Goal: Contribute content

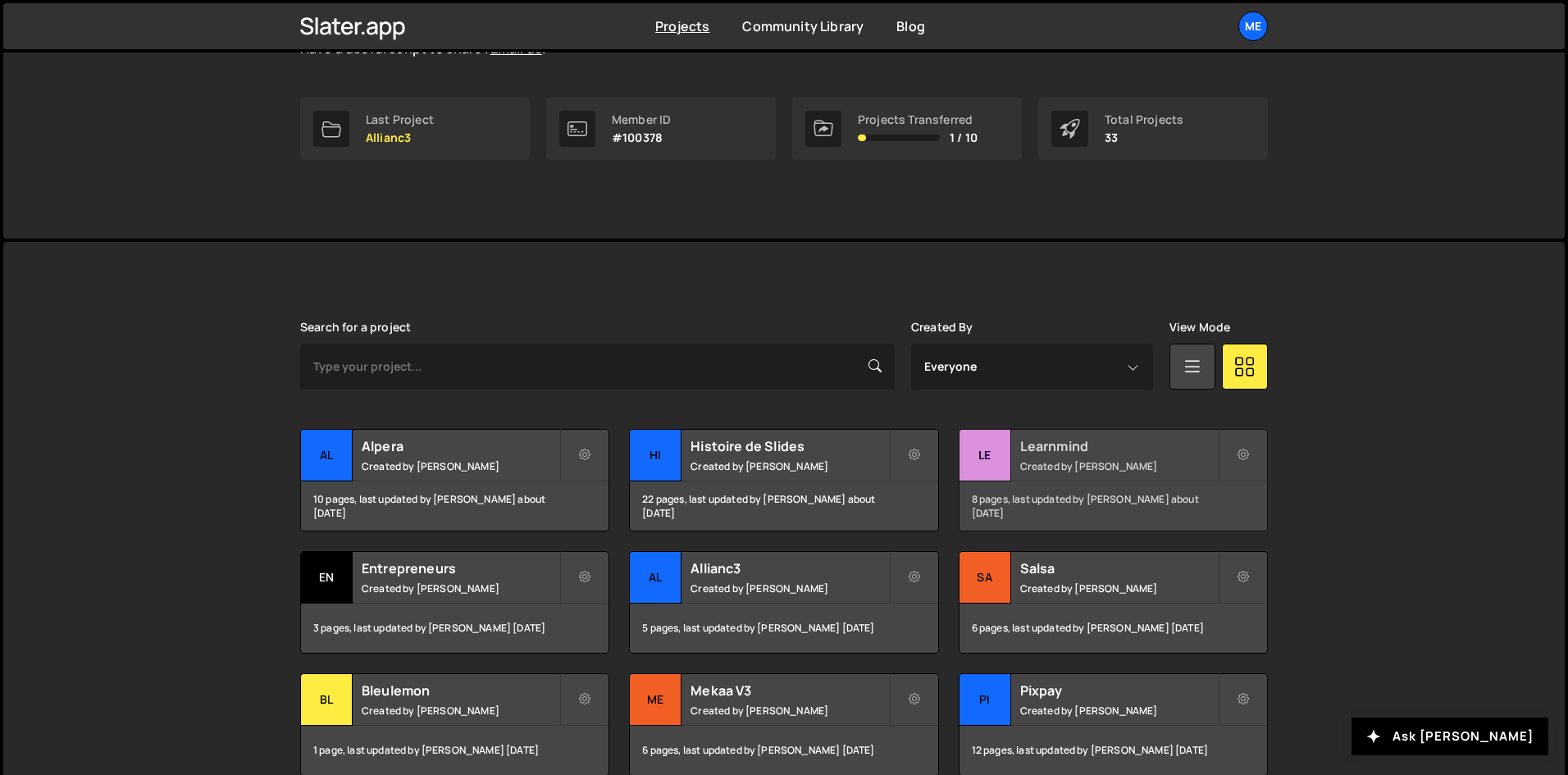
scroll to position [246, 0]
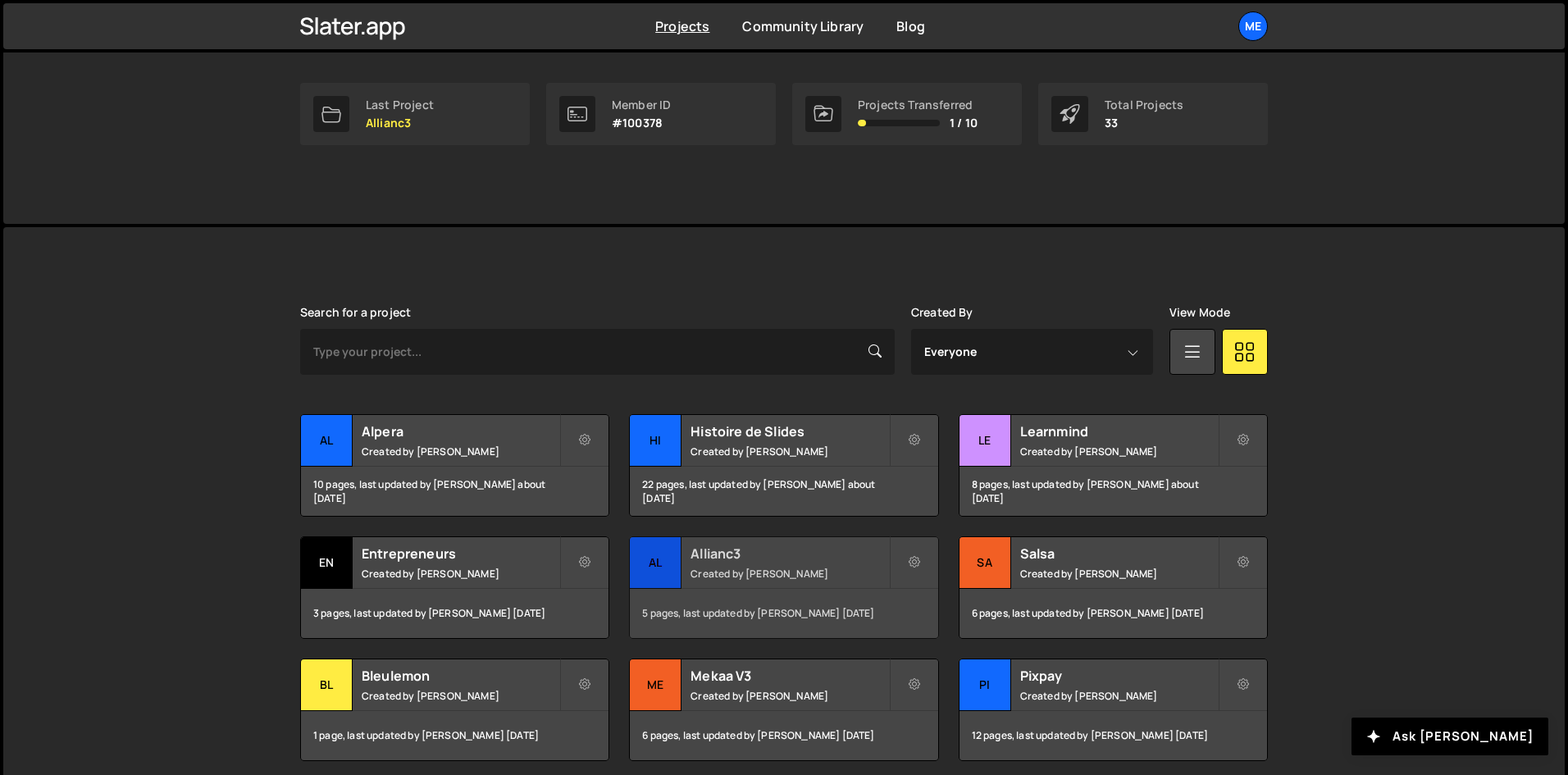
click at [678, 595] on div "5 pages, last updated by [PERSON_NAME] [DATE]" at bounding box center [784, 613] width 308 height 49
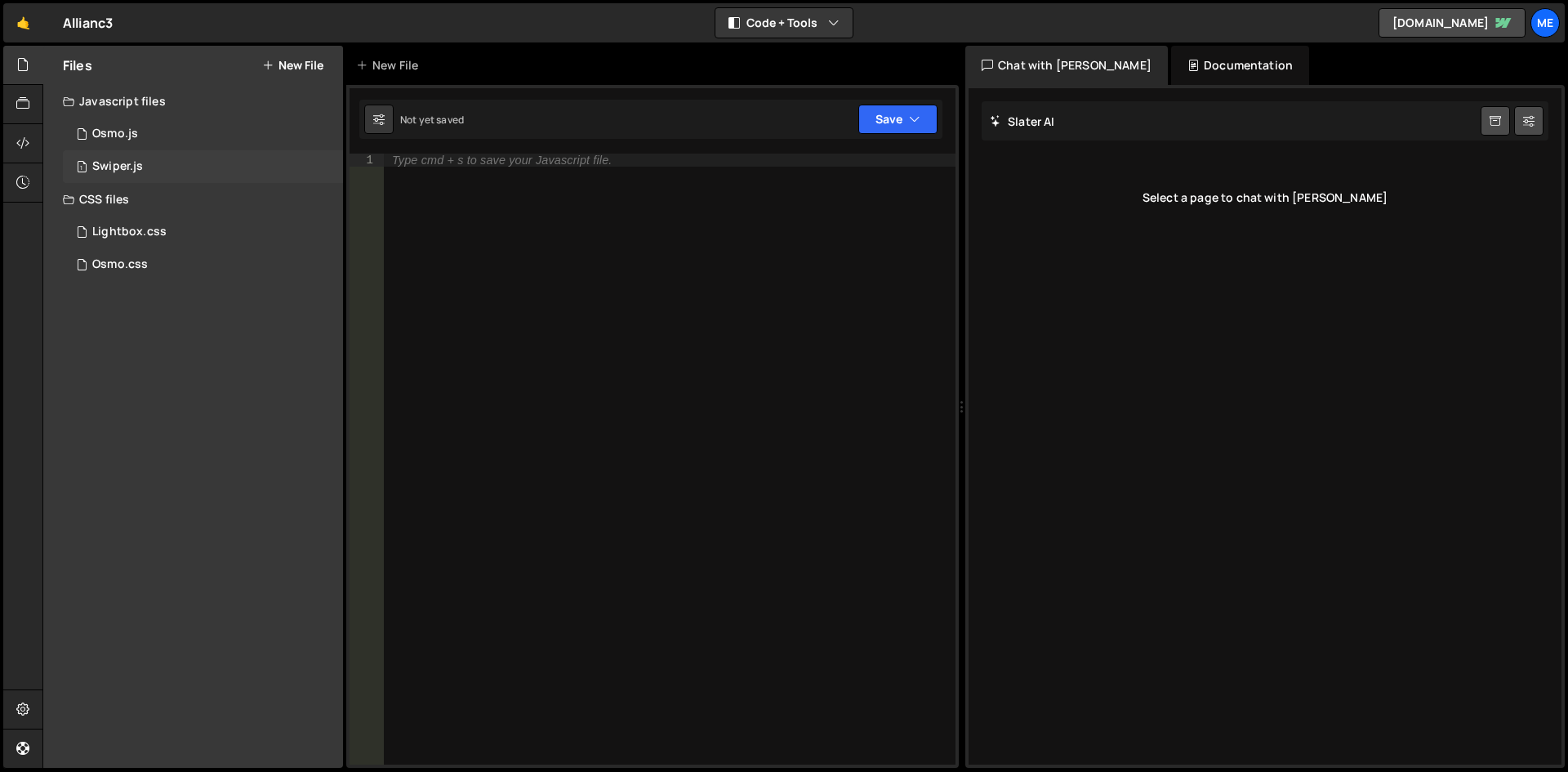
click at [199, 156] on div "1 Swiper.js 0" at bounding box center [203, 166] width 280 height 32
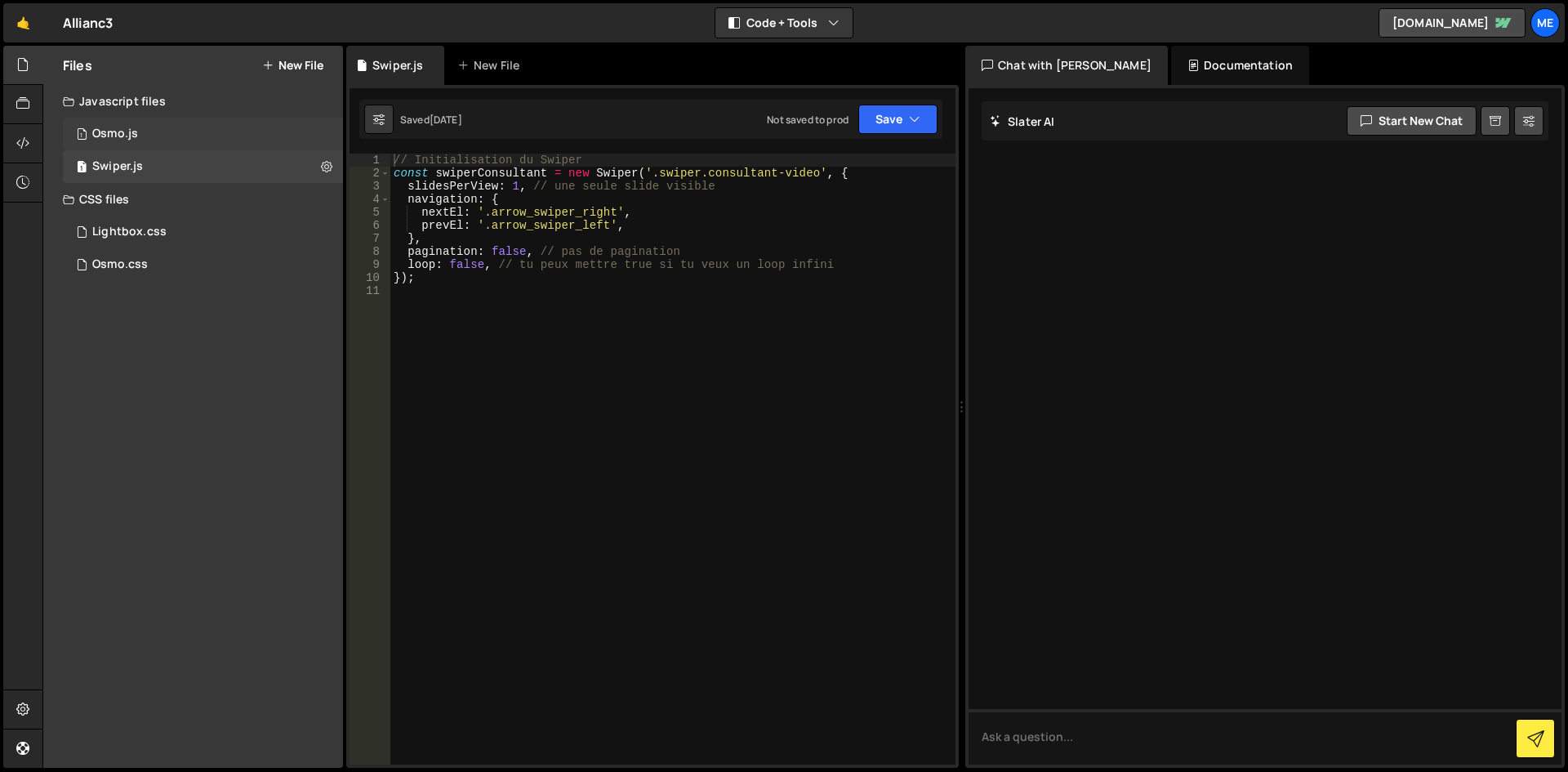
click at [145, 140] on div "1 Osmo.js 0" at bounding box center [203, 134] width 280 height 32
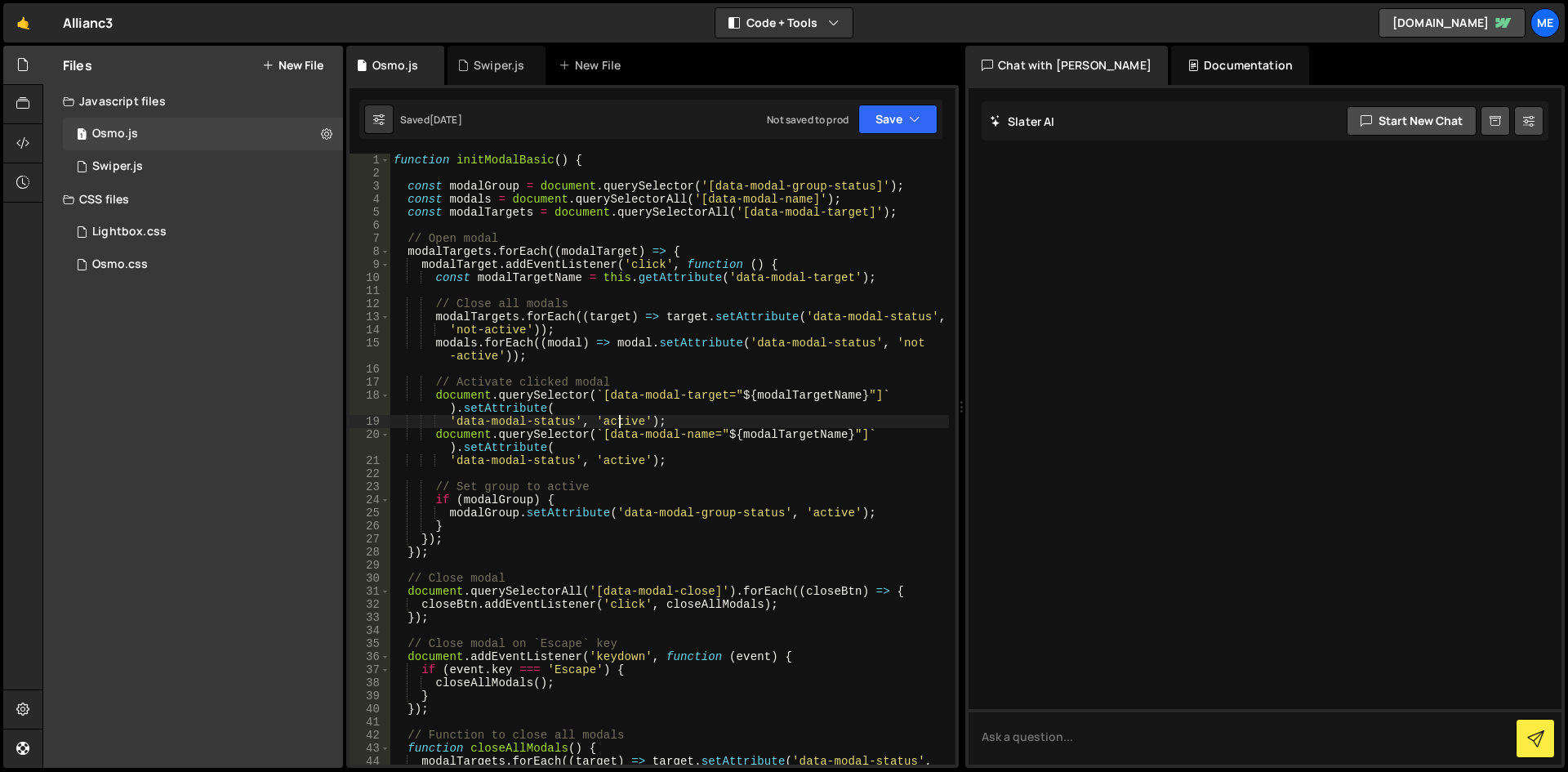
click at [617, 418] on div "function initModalBasic ( ) { const modalGroup = document . querySelector ( '[d…" at bounding box center [670, 479] width 558 height 650
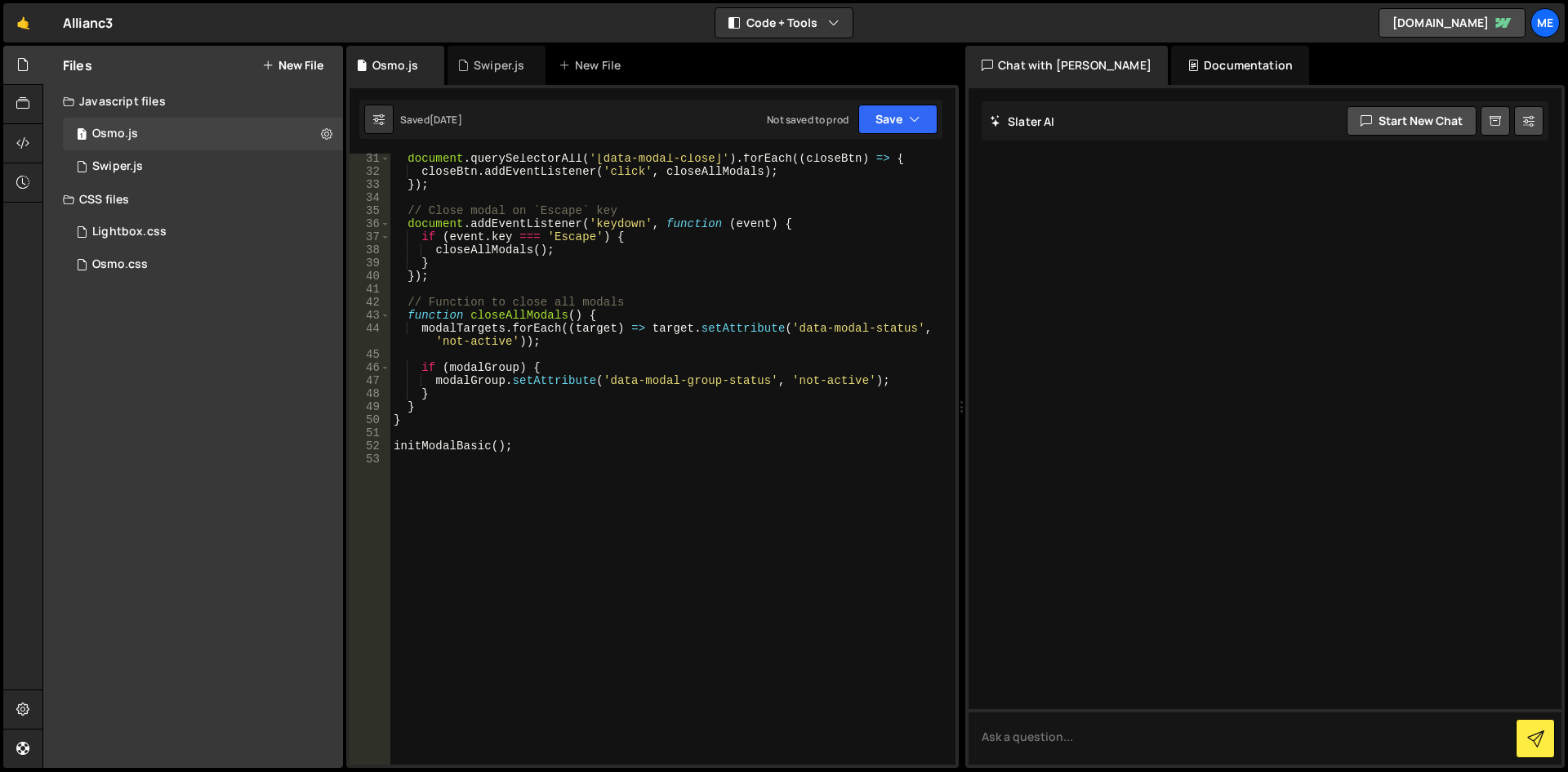
scroll to position [188, 0]
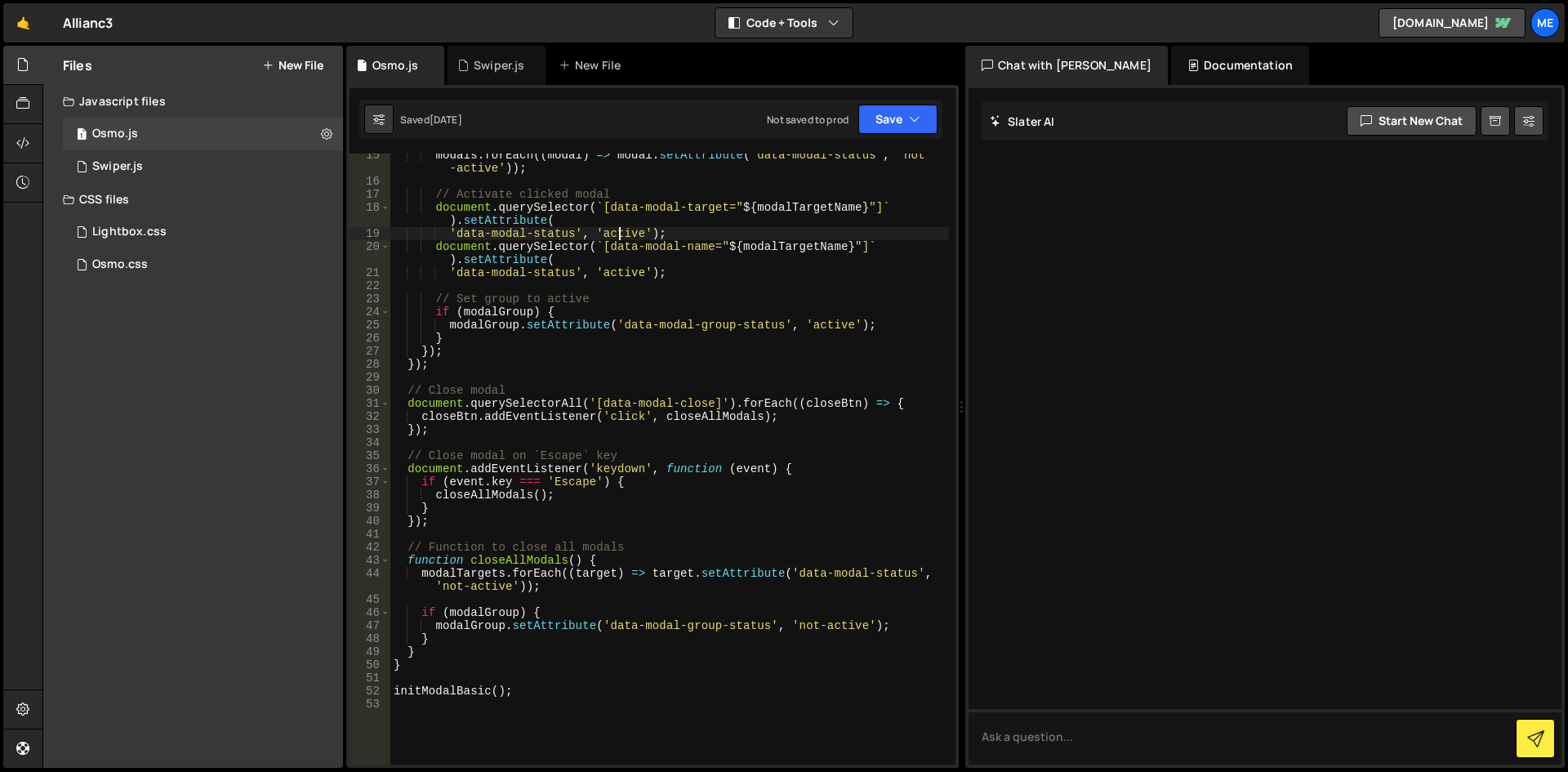
type textarea "initModalBasic();"
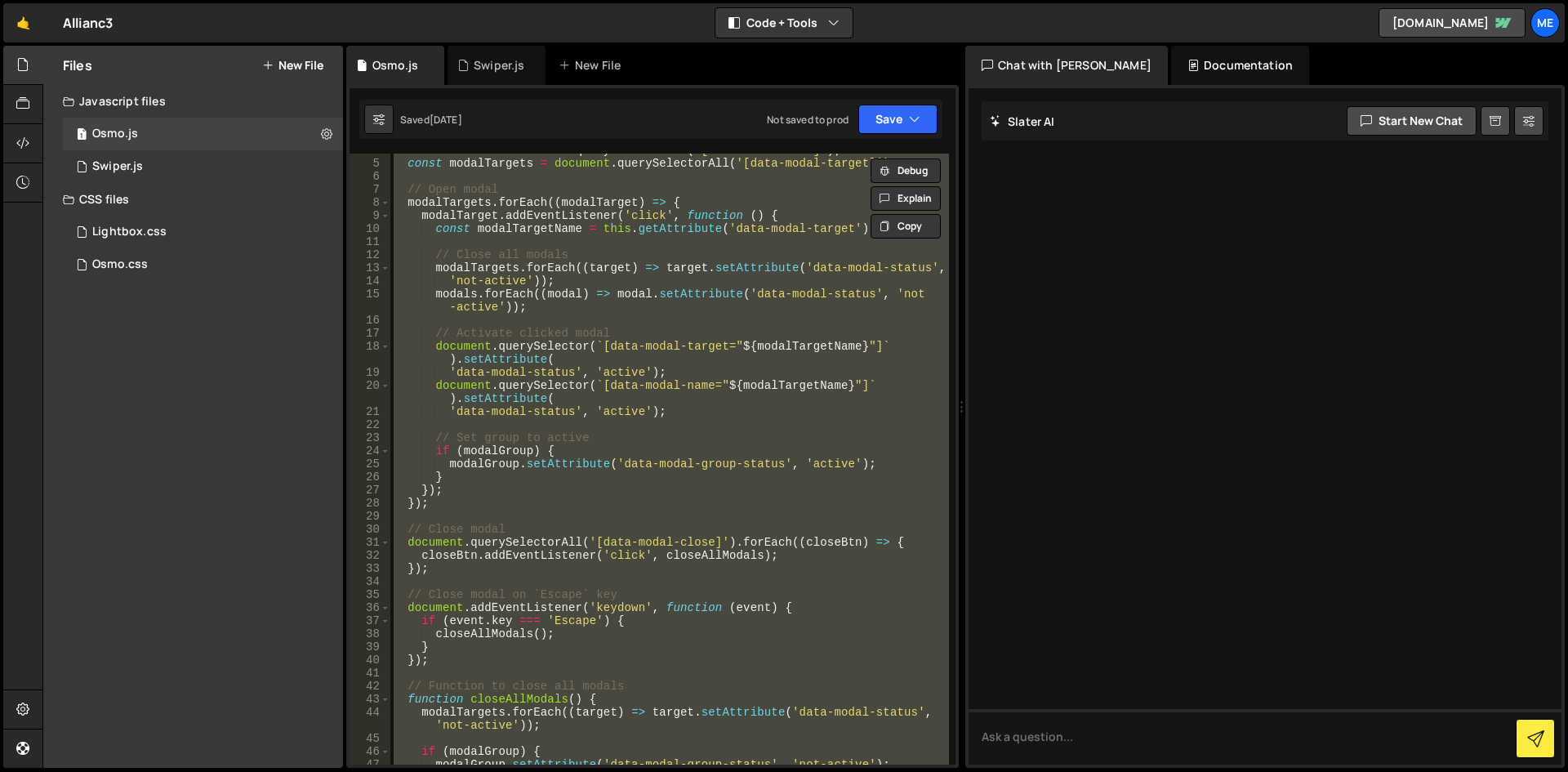
scroll to position [0, 0]
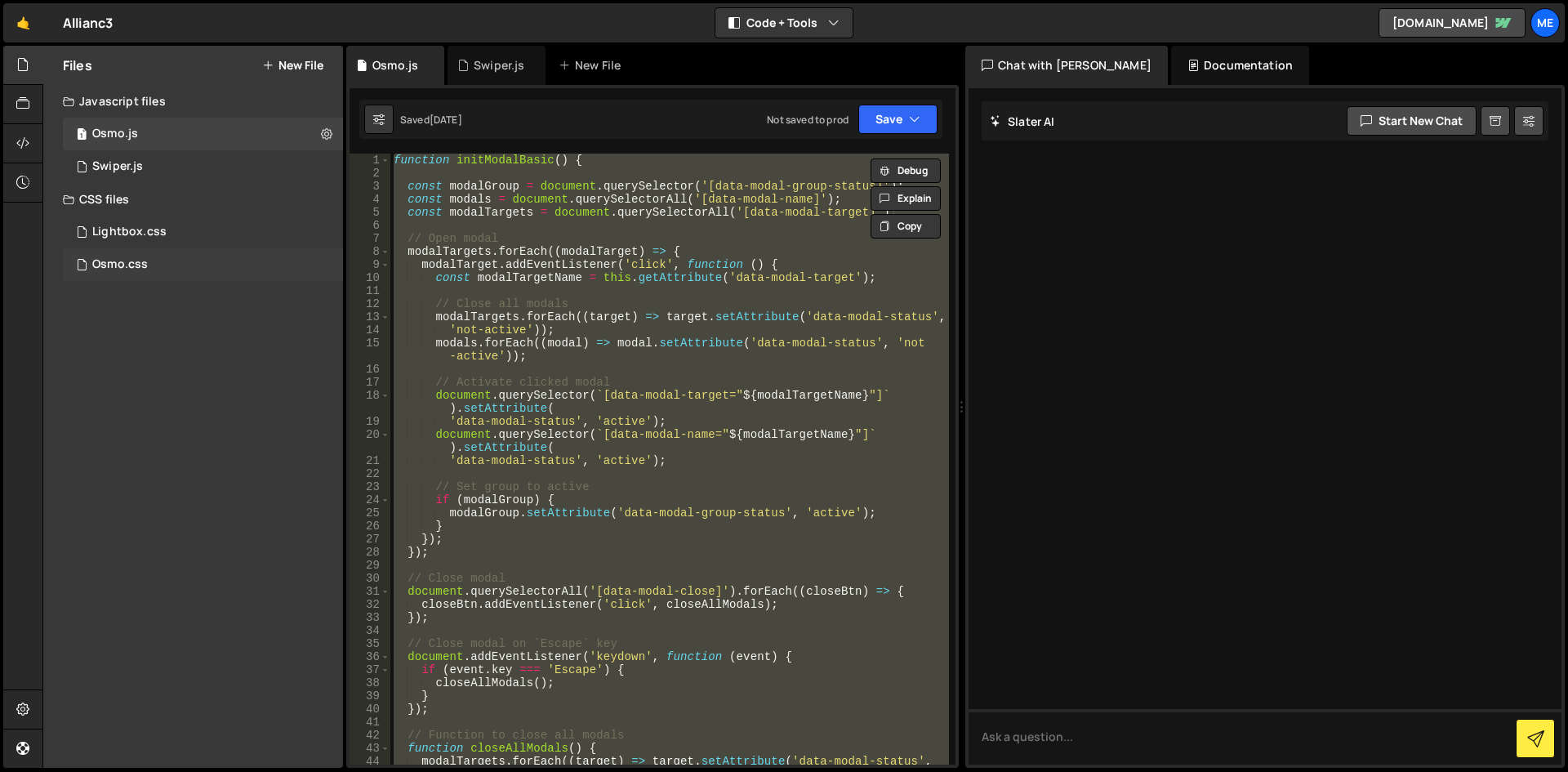
click at [140, 264] on div "Osmo.css" at bounding box center [120, 265] width 56 height 15
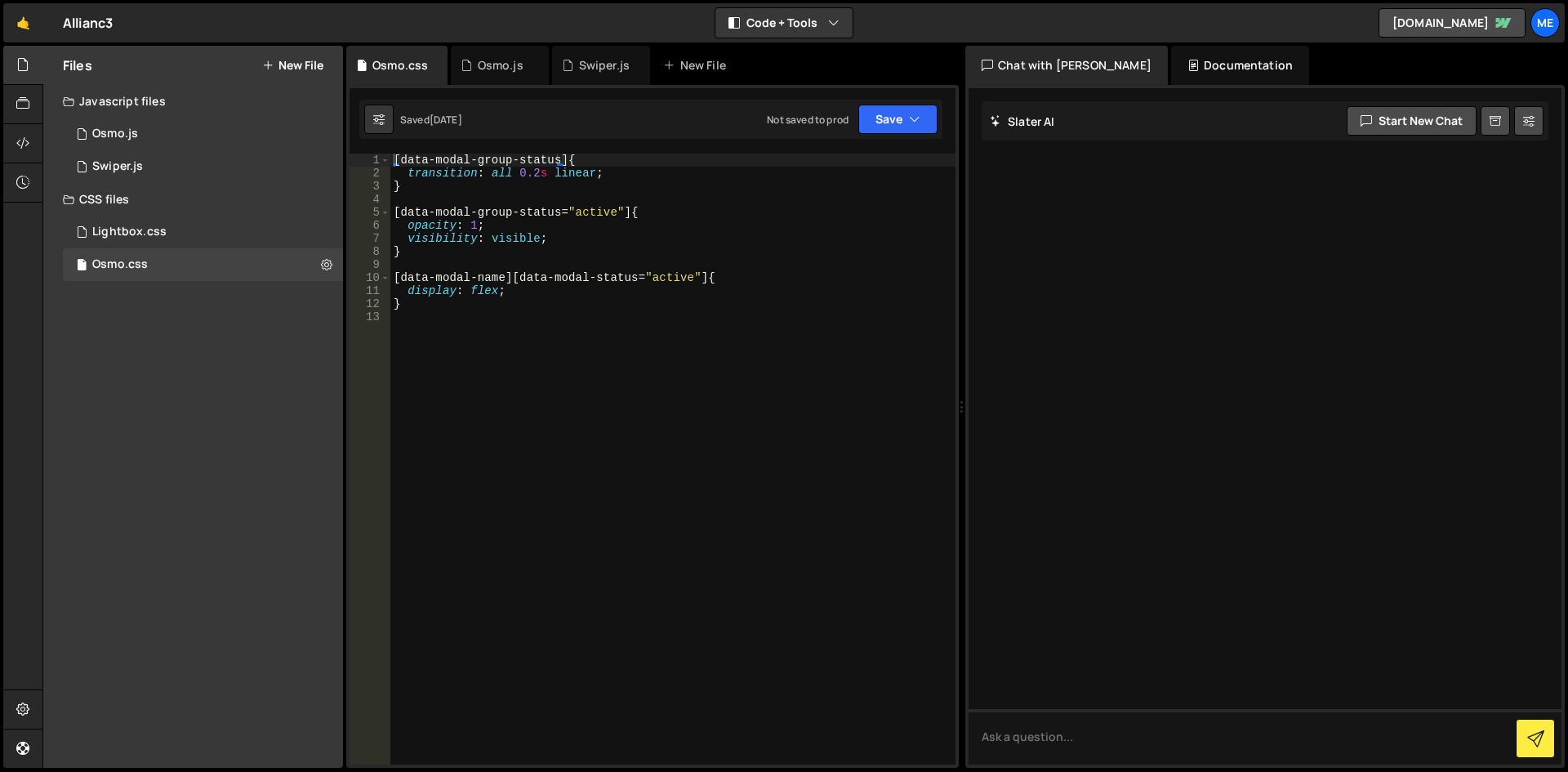
click at [524, 362] on div "[ data-modal-group-status ] { transition : all 0.2 s linear ; } [ data-modal-gr…" at bounding box center [673, 472] width 565 height 637
click at [510, 307] on div "[ data-modal-group-status ] { transition : all 0.2 s linear ; } [ data-modal-gr…" at bounding box center [673, 472] width 565 height 637
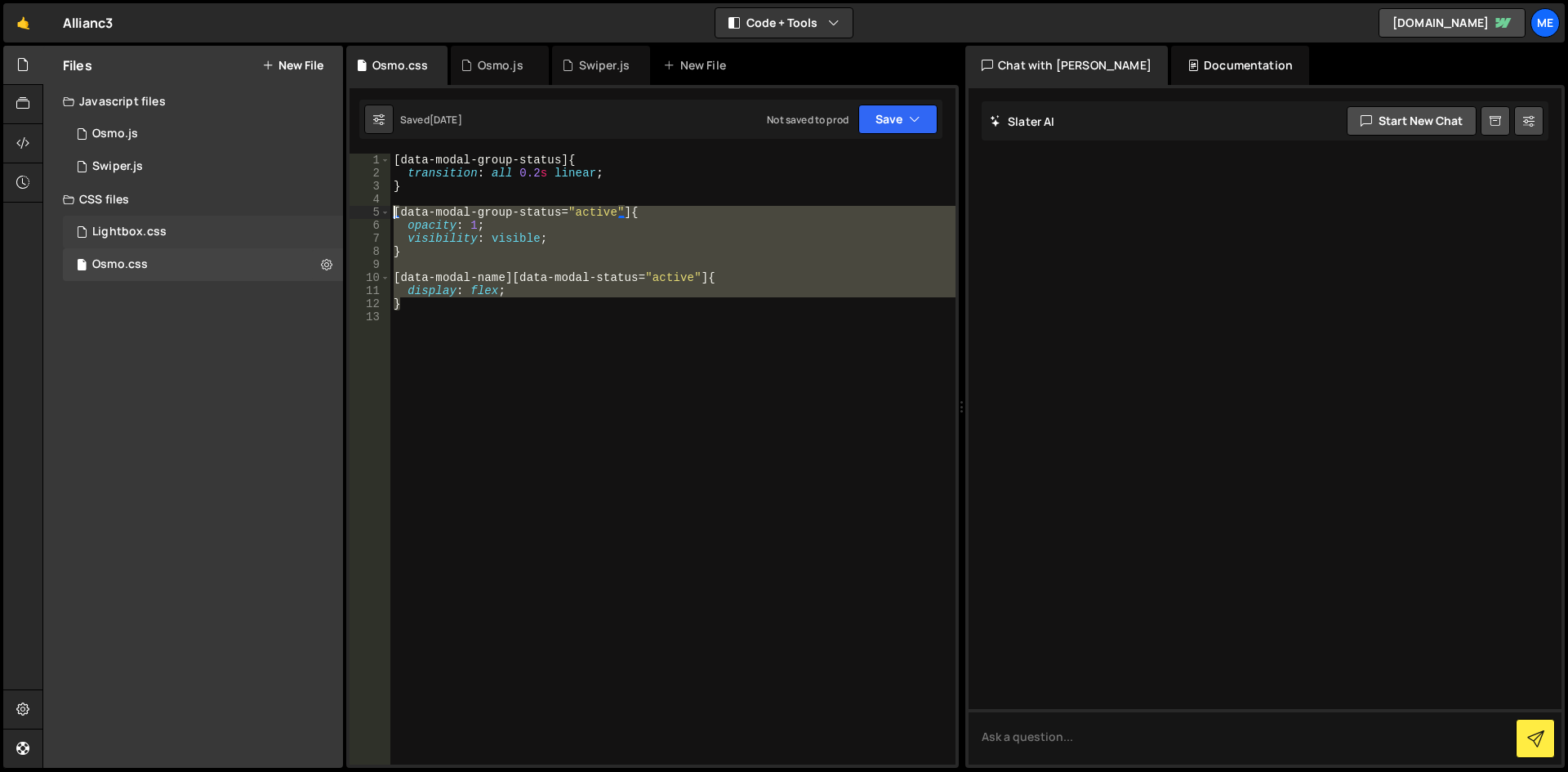
drag, startPoint x: 501, startPoint y: 305, endPoint x: 328, endPoint y: 216, distance: 194.6
click at [328, 216] on div "Files New File Javascript files 1 Osmo.js 0 1 Swiper.js 0 CSS files Lightbox.cs…" at bounding box center [805, 407] width 1526 height 723
type textarea "[data-modal-group-status="active"] { opacity: 1;"
paste textarea
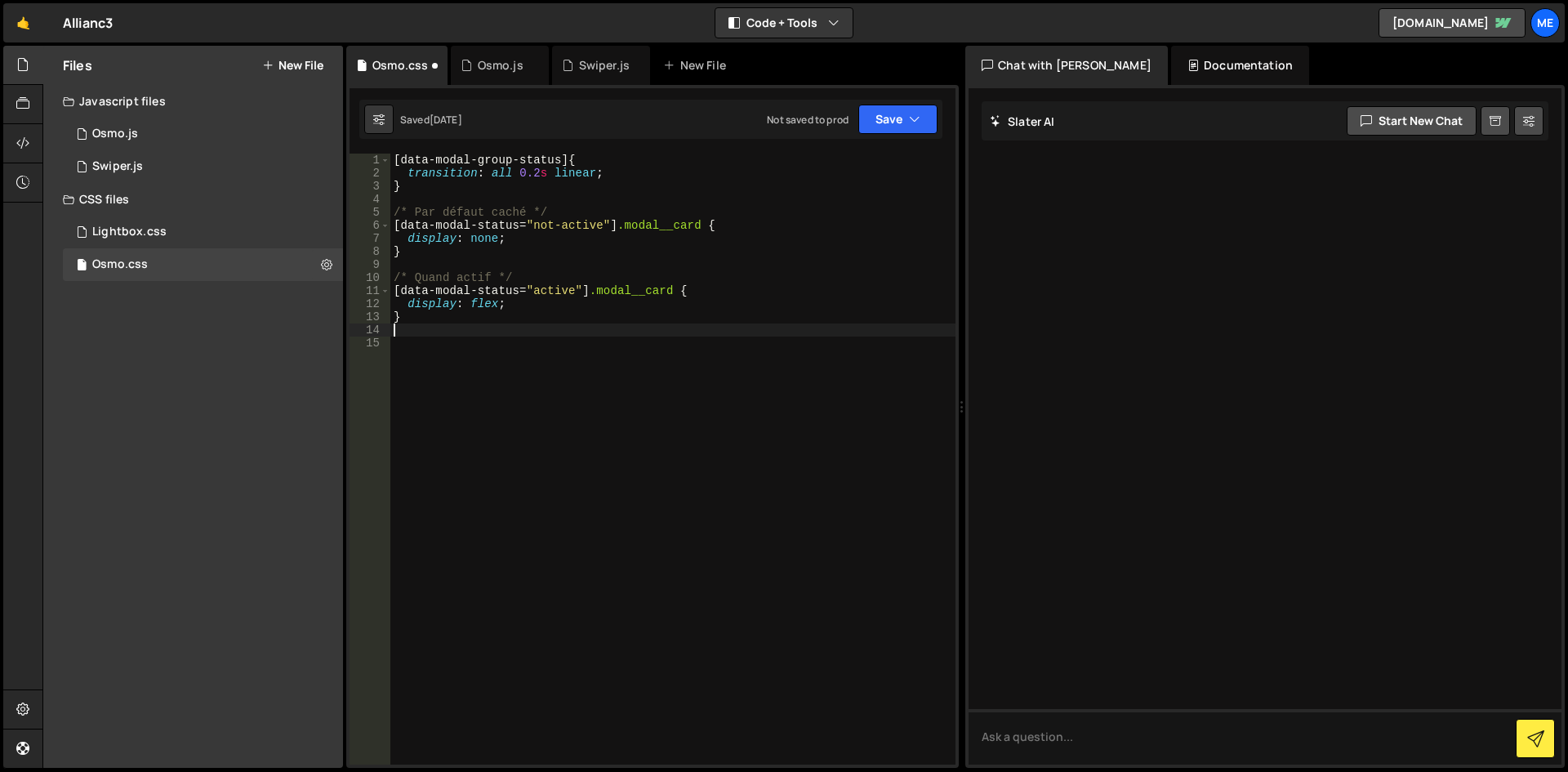
type textarea "display: flex; }"
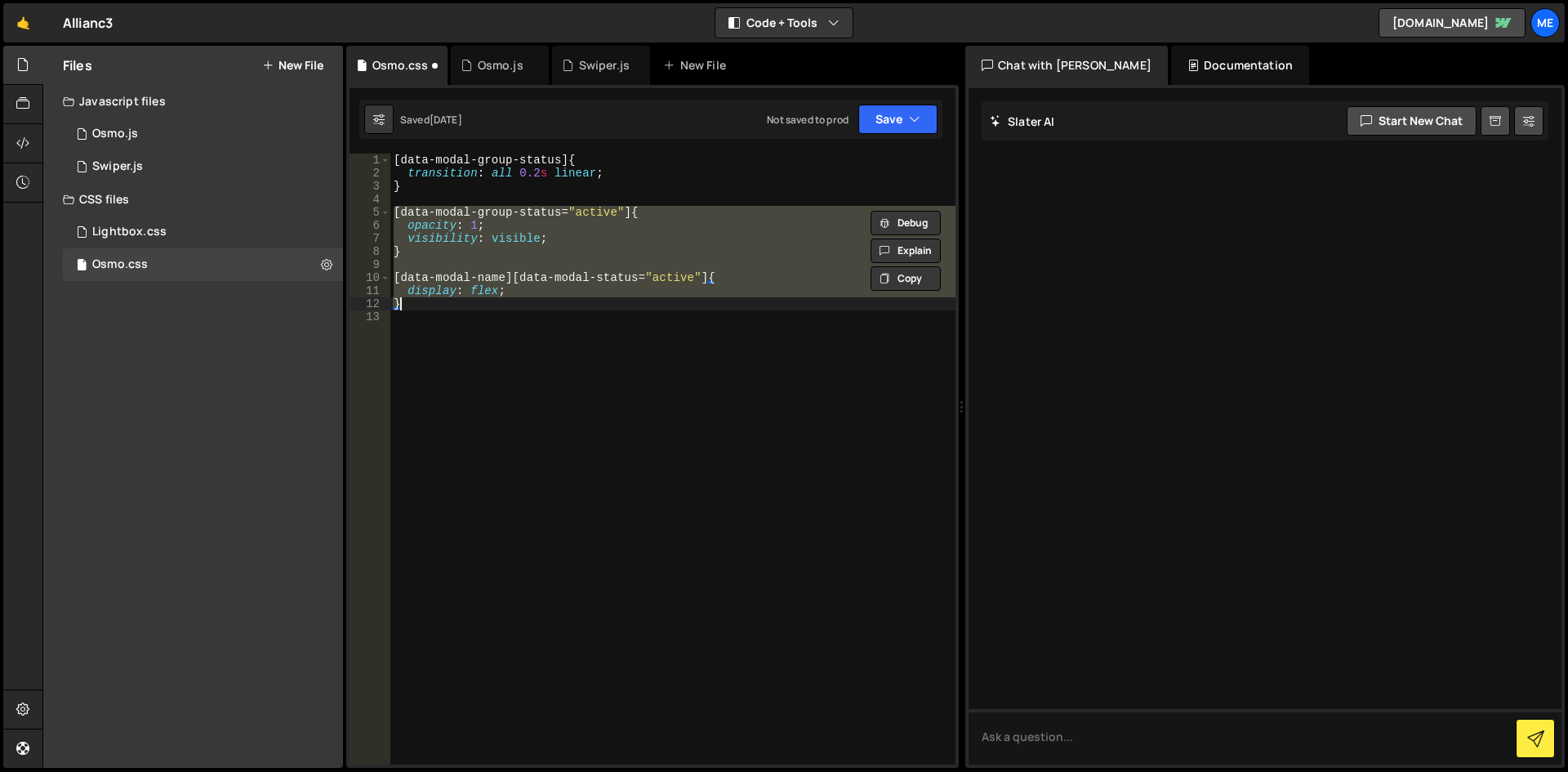
click at [641, 323] on div "[ data-modal-group-status ] { transition : all 0.2 s linear ; } [ data-modal-gr…" at bounding box center [673, 472] width 565 height 637
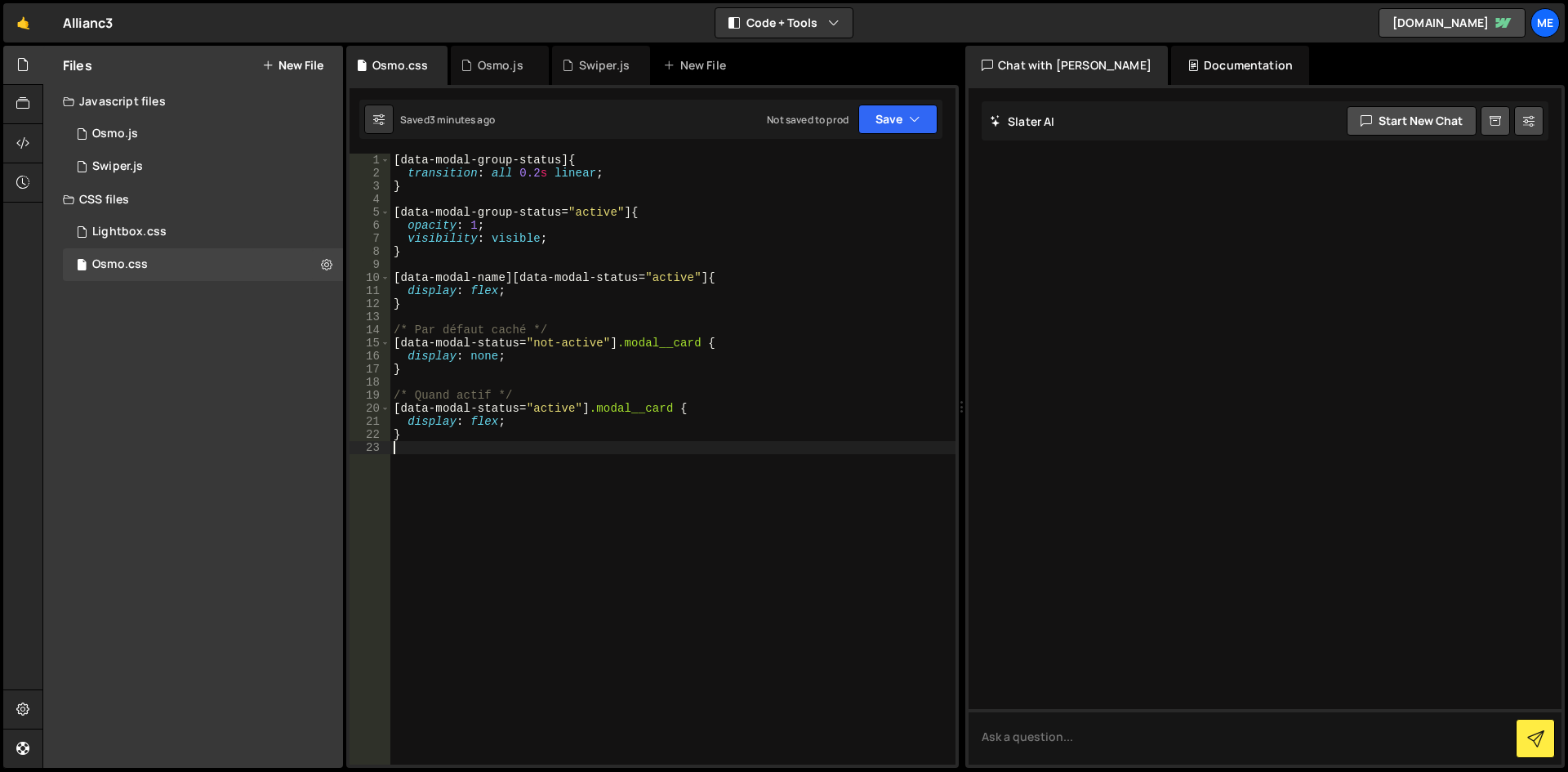
click at [668, 339] on div "[ data-modal-group-status ] { transition : all 0.2 s linear ; } [ data-modal-gr…" at bounding box center [673, 472] width 565 height 637
click at [642, 411] on div "[ data-modal-group-status ] { transition : all 0.2 s linear ; } [ data-modal-gr…" at bounding box center [673, 472] width 565 height 637
type textarea "[data-modal-status="active"] .modal_card {"
click at [489, 558] on div "[ data-modal-group-status ] { transition : all 0.2 s linear ; } [ data-modal-gr…" at bounding box center [673, 472] width 565 height 637
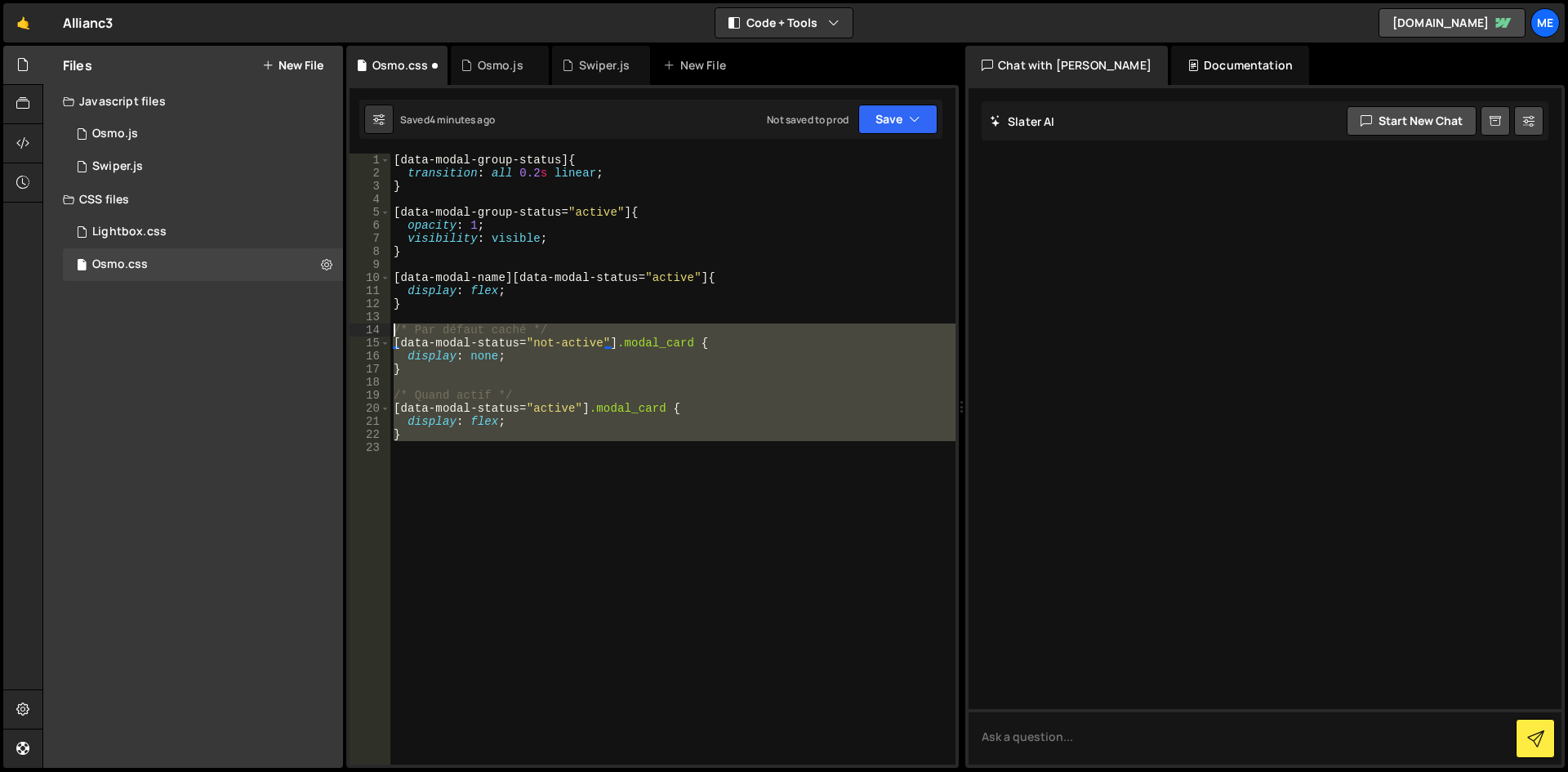
drag, startPoint x: 500, startPoint y: 456, endPoint x: 333, endPoint y: 327, distance: 211.0
click at [333, 327] on div "Files New File Javascript files 1 Osmo.js 0 1 Swiper.js 0 CSS files Lightbox.cs…" at bounding box center [805, 407] width 1526 height 723
type textarea "/* Par défaut caché */ [data-modal-status="not-active"] .modal_card {"
paste textarea
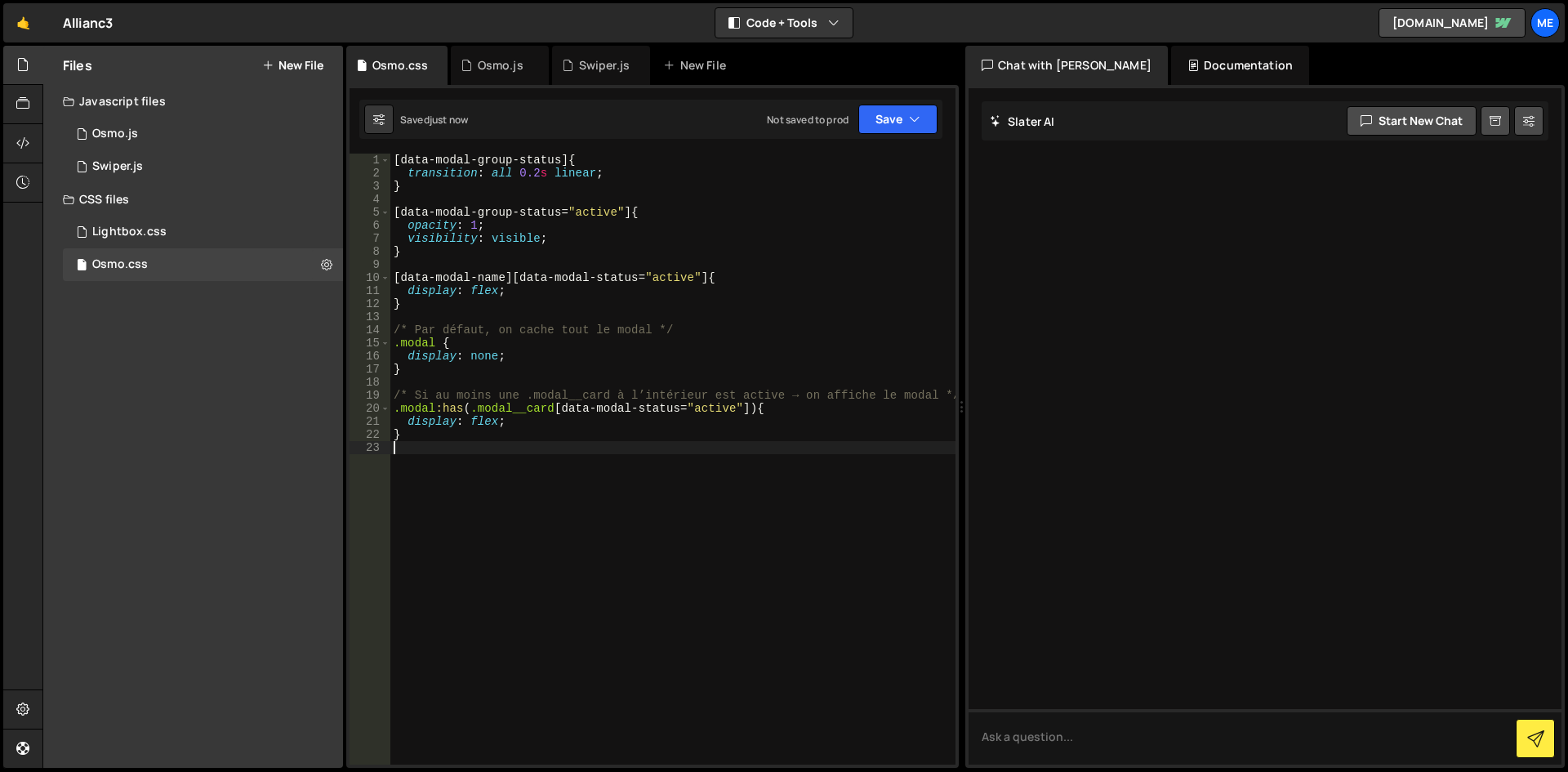
click at [570, 498] on div "[ data-modal-group-status ] { transition : all 0.2 s linear ; } [ data-modal-gr…" at bounding box center [673, 472] width 565 height 637
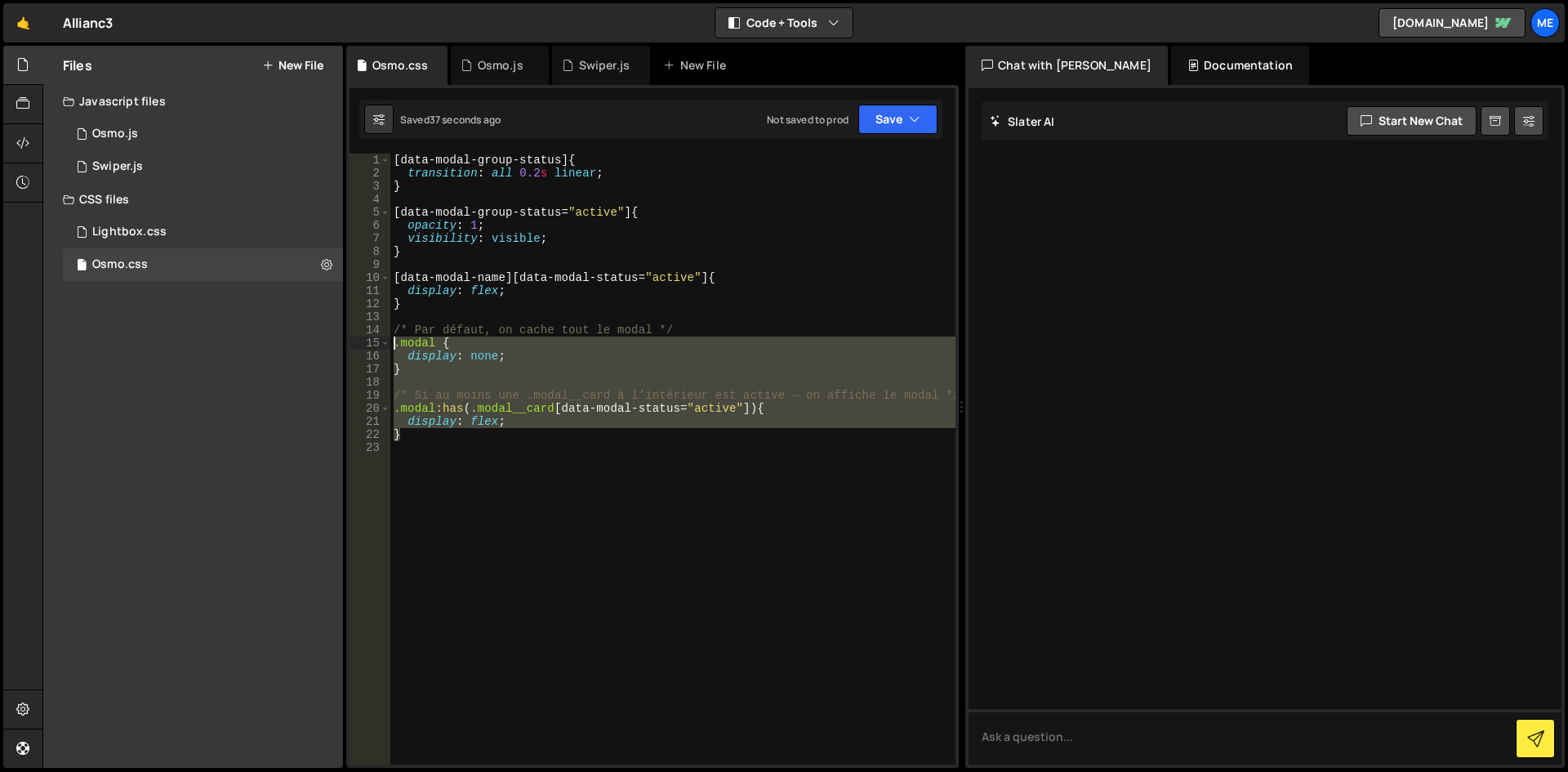
drag, startPoint x: 512, startPoint y: 435, endPoint x: 378, endPoint y: 337, distance: 166.0
click at [378, 337] on div "1 2 3 4 5 6 7 8 9 10 11 12 13 14 15 16 17 18 19 20 21 22 23 [ data-modal-group-…" at bounding box center [652, 459] width 606 height 611
type textarea ".modal { display: none;"
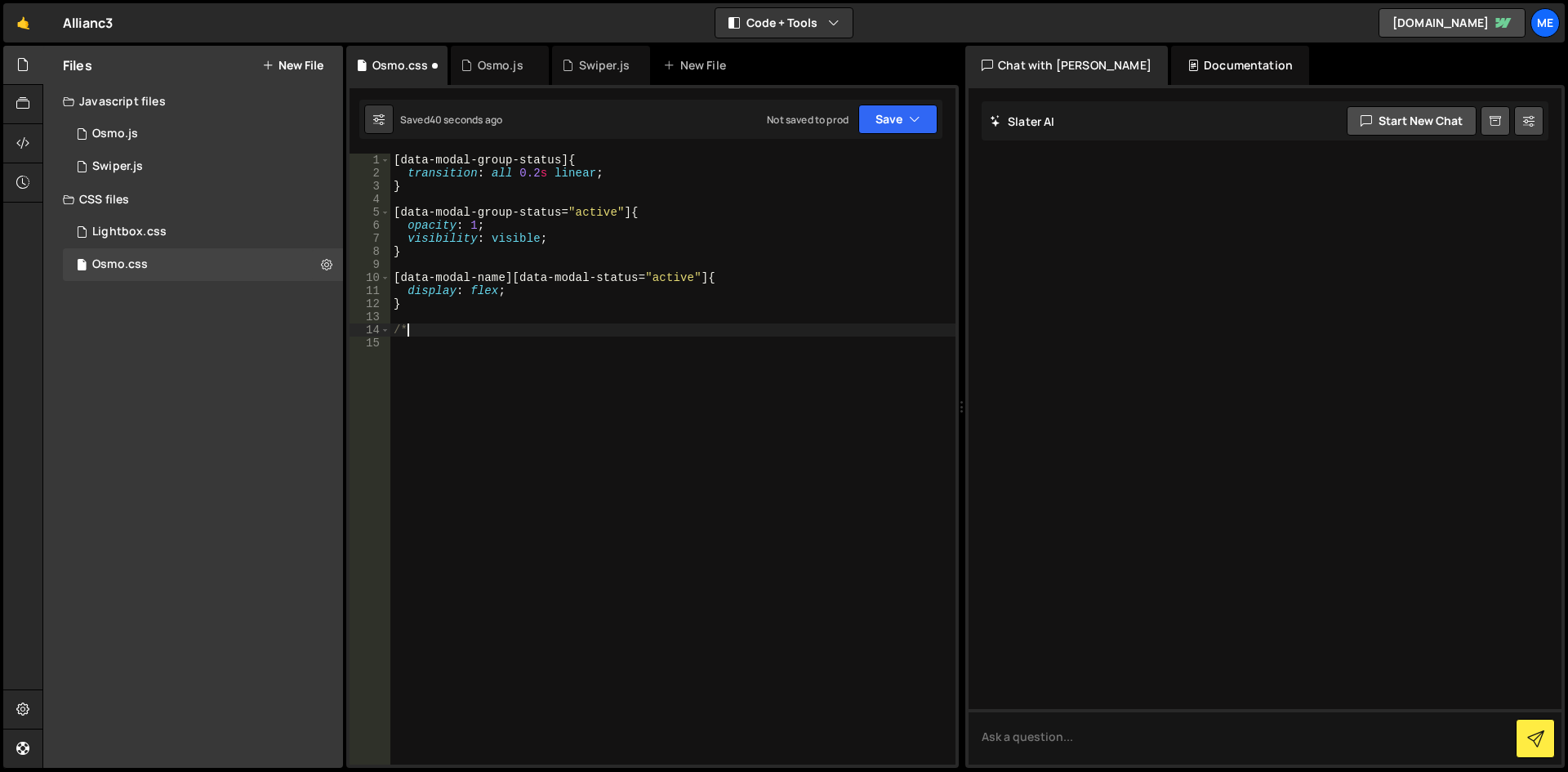
type textarea "/"
click at [508, 316] on div "[ data-modal-group-status ] { transition : all 0.2 s linear ; } [ data-modal-gr…" at bounding box center [673, 472] width 565 height 637
click at [504, 298] on div "[ data-modal-group-status ] { transition : all 0.2 s linear ; } [ data-modal-gr…" at bounding box center [673, 472] width 565 height 637
drag, startPoint x: 494, startPoint y: 311, endPoint x: 484, endPoint y: 307, distance: 10.8
click at [484, 307] on div "[ data-modal-group-status ] { transition : all 0.2 s linear ; } [ data-modal-gr…" at bounding box center [673, 472] width 565 height 637
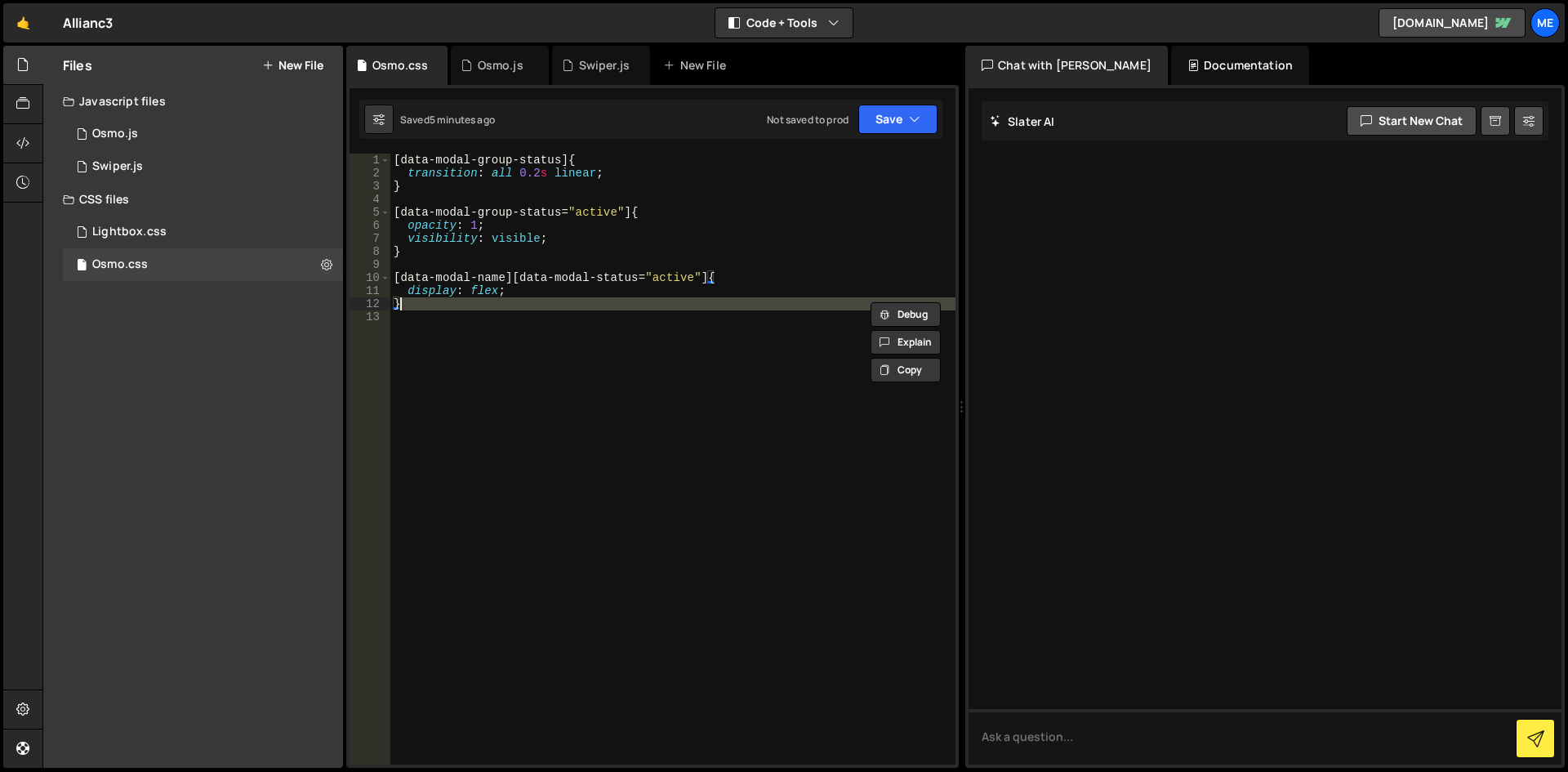
click at [479, 297] on div "[ data-modal-group-status ] { transition : all 0.2 s linear ; } [ data-modal-gr…" at bounding box center [673, 459] width 565 height 611
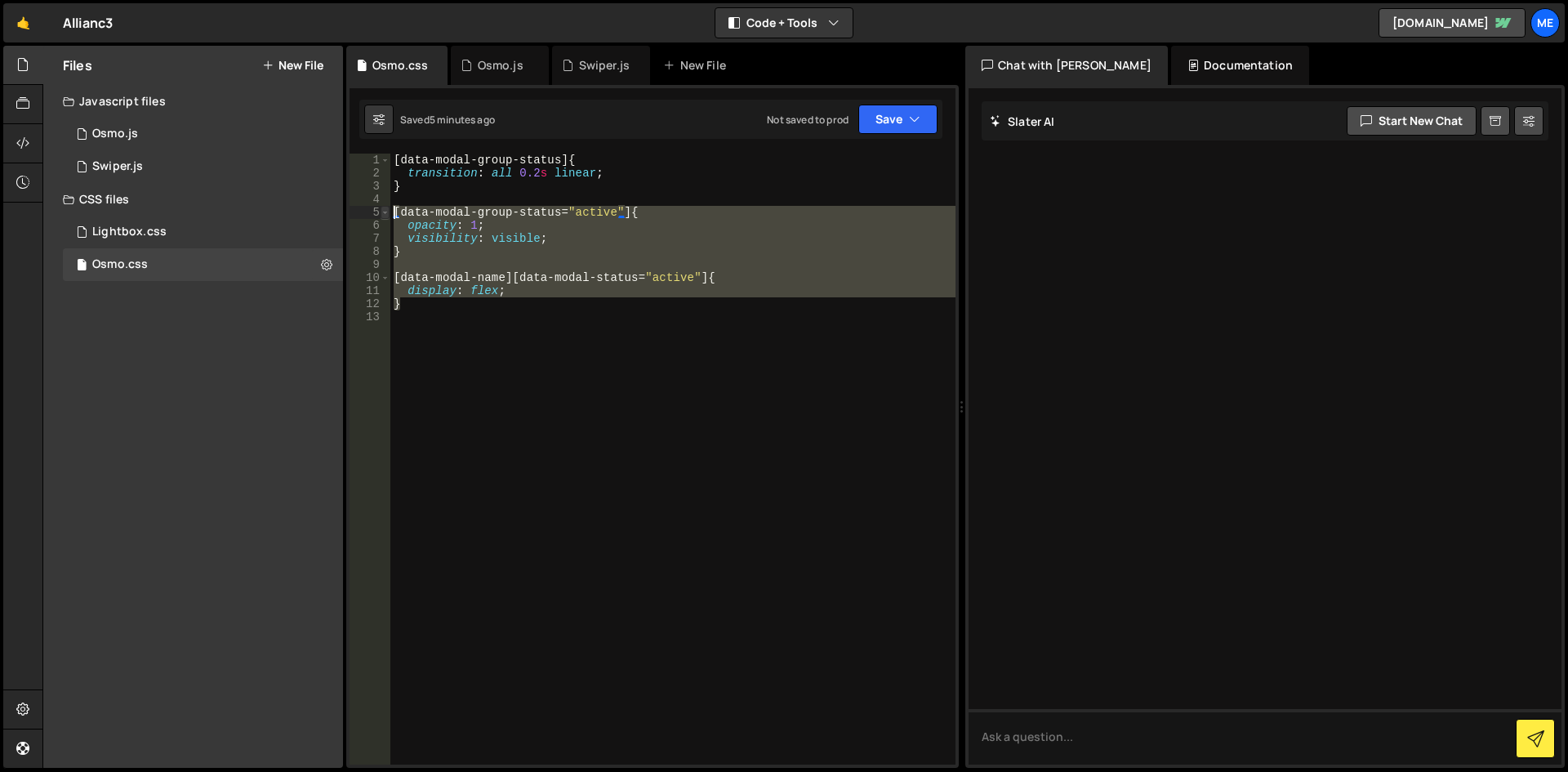
drag, startPoint x: 474, startPoint y: 301, endPoint x: 381, endPoint y: 211, distance: 129.4
click at [381, 211] on div "} 1 2 3 4 5 6 7 8 9 10 11 12 13 [ data-modal-group-status ] { transition : all …" at bounding box center [652, 459] width 606 height 611
type textarea "[data-modal-group-status="active"] { opacity: 1;"
click at [480, 376] on div "[ data-modal-group-status ] { transition : all 0.2 s linear ; } [ data-modal-gr…" at bounding box center [673, 472] width 565 height 637
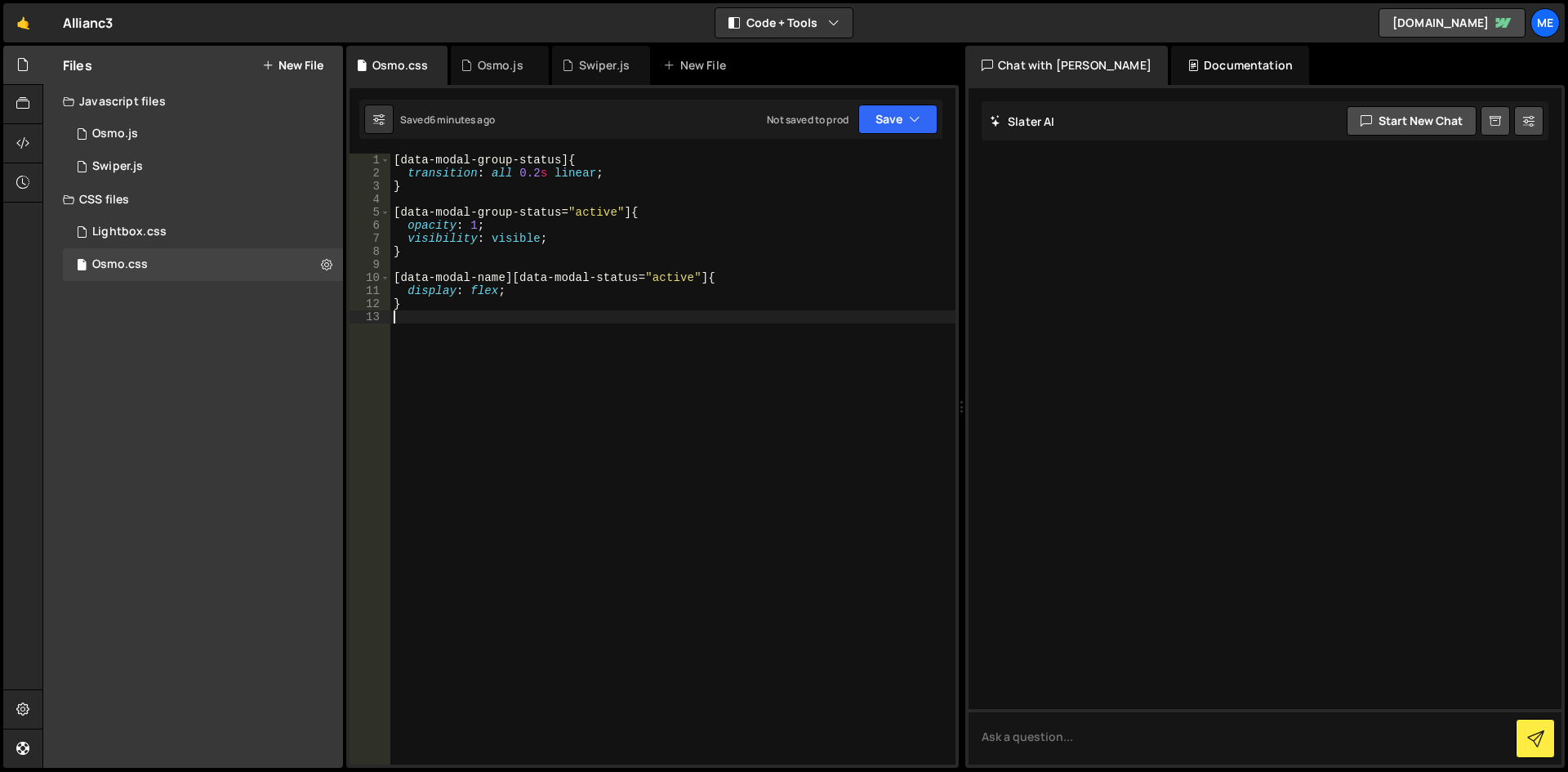
type textarea "}"
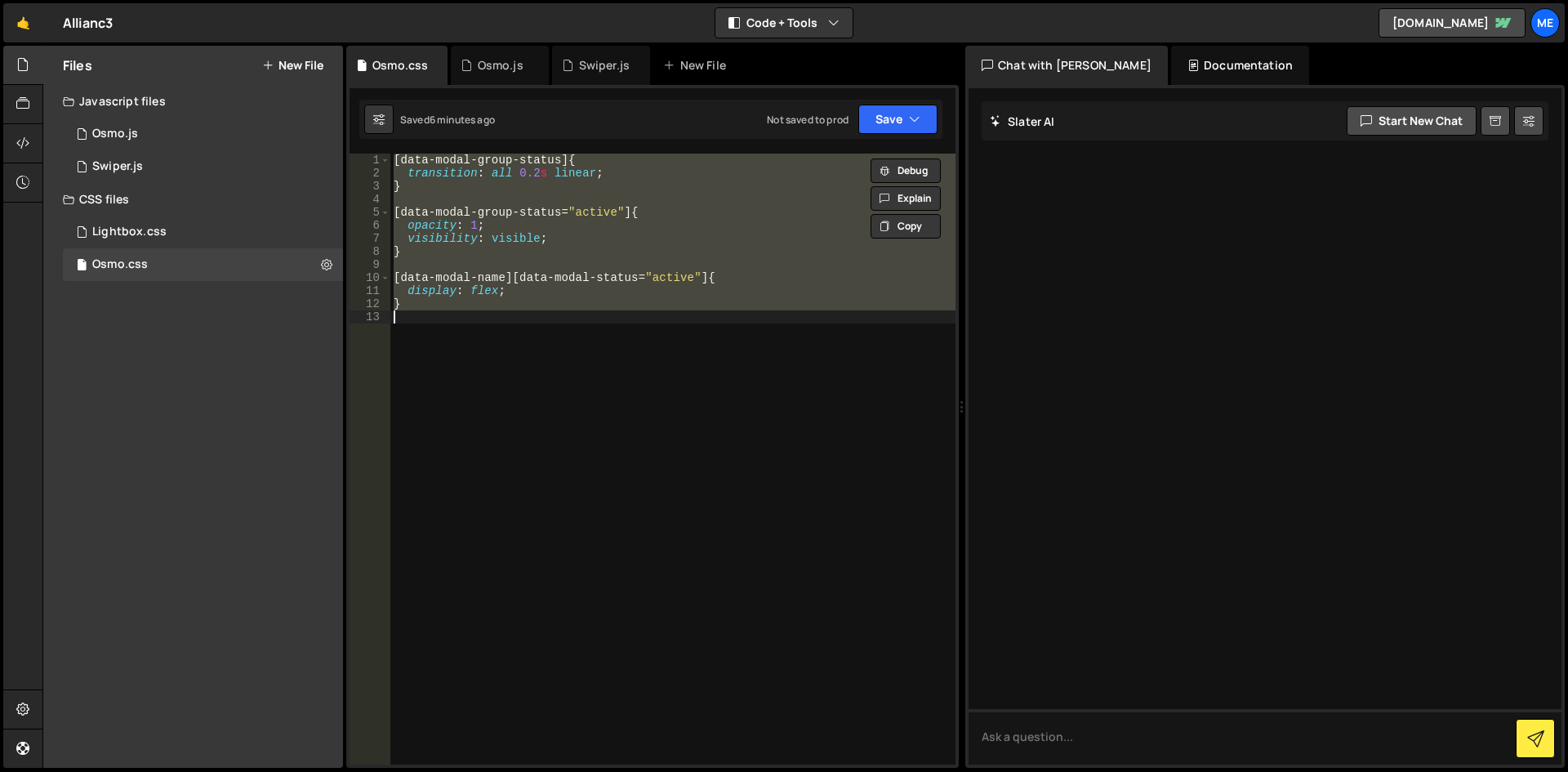
click at [516, 331] on div "[ data-modal-group-status ] { transition : all 0.2 s linear ; } [ data-modal-gr…" at bounding box center [673, 459] width 565 height 611
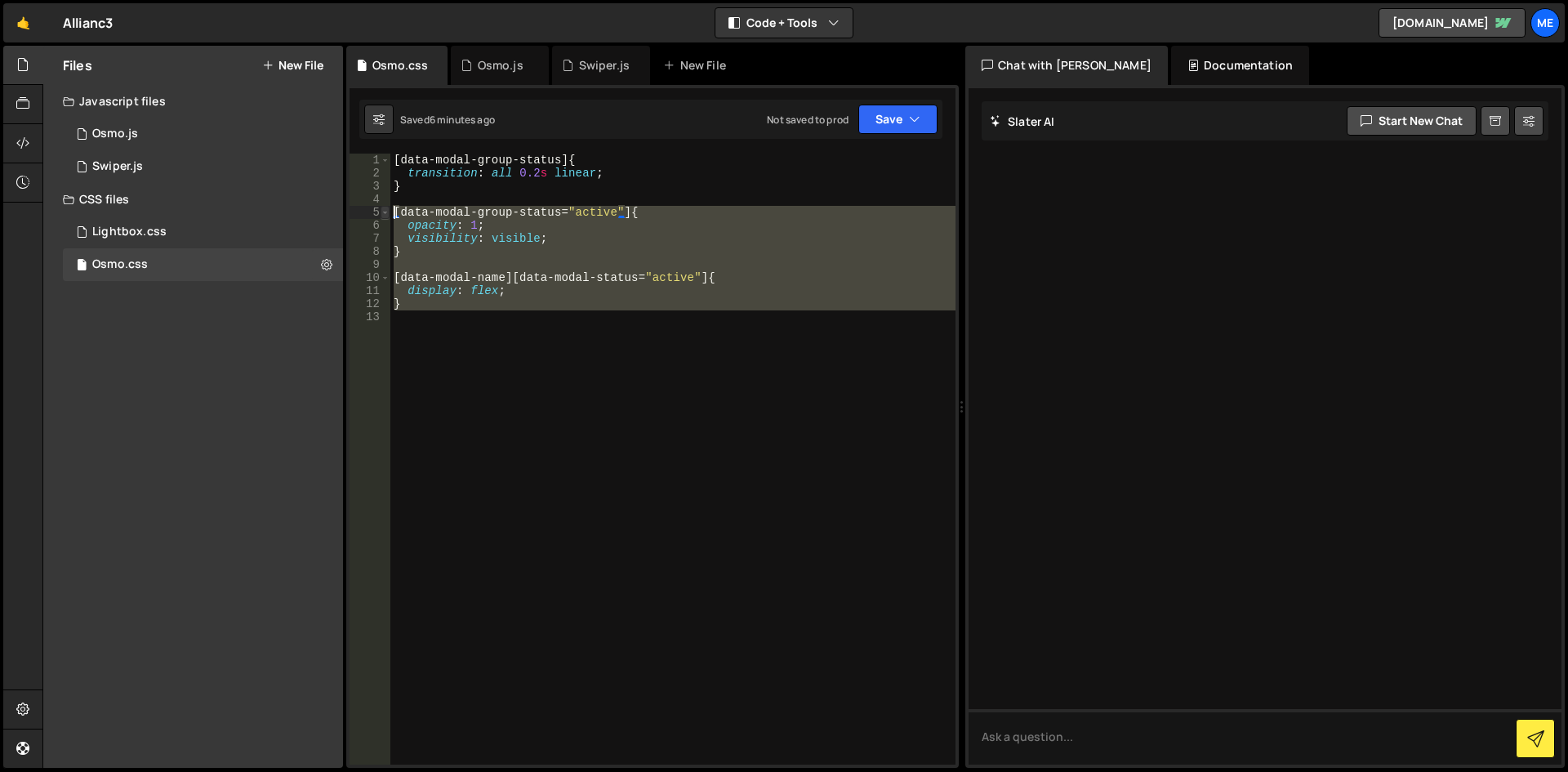
drag, startPoint x: 479, startPoint y: 310, endPoint x: 388, endPoint y: 207, distance: 137.4
click at [388, 207] on div "1 2 3 4 5 6 7 8 9 10 11 12 13 [ data-modal-group-status ] { transition : all 0.…" at bounding box center [652, 459] width 606 height 611
paste textarea "}"
type textarea "}"
